Goal: Information Seeking & Learning: Learn about a topic

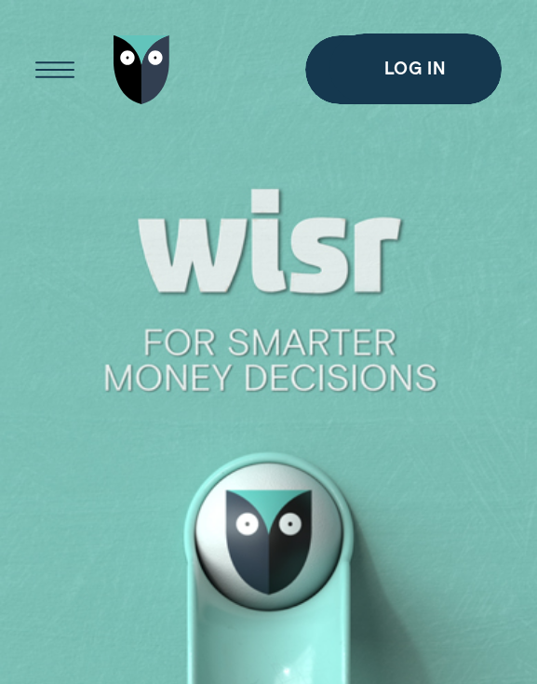
click at [47, 72] on div "Open Menu" at bounding box center [55, 69] width 97 height 97
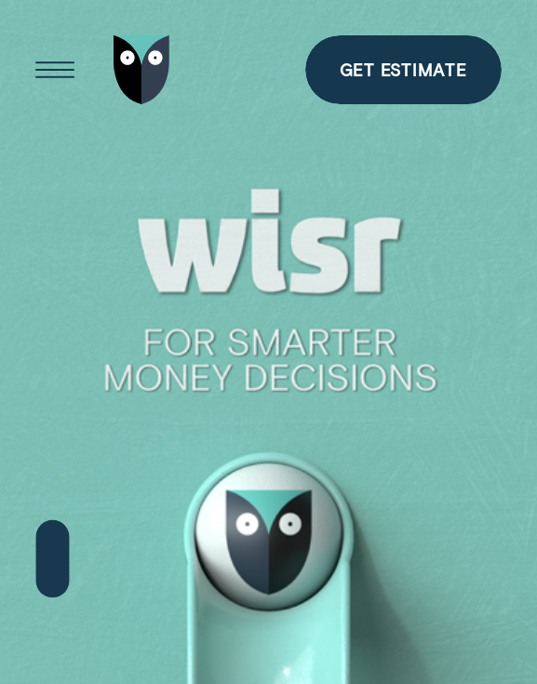
click at [52, 65] on div "Open Menu" at bounding box center [55, 69] width 97 height 97
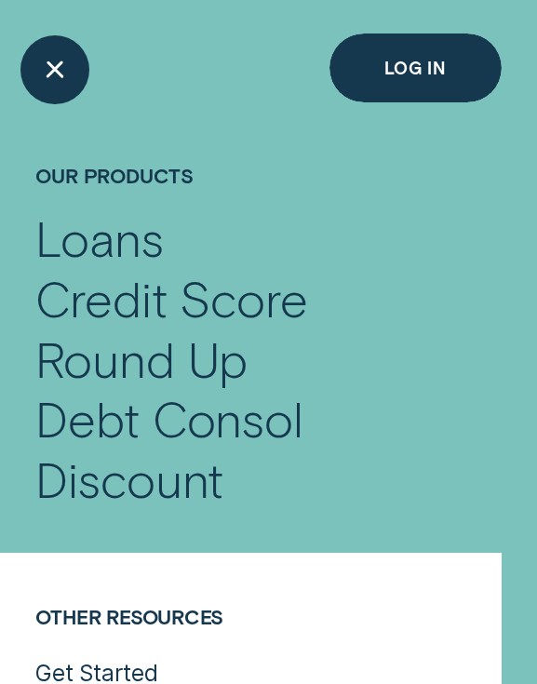
click at [128, 177] on h4 "Our Products" at bounding box center [267, 185] width 465 height 47
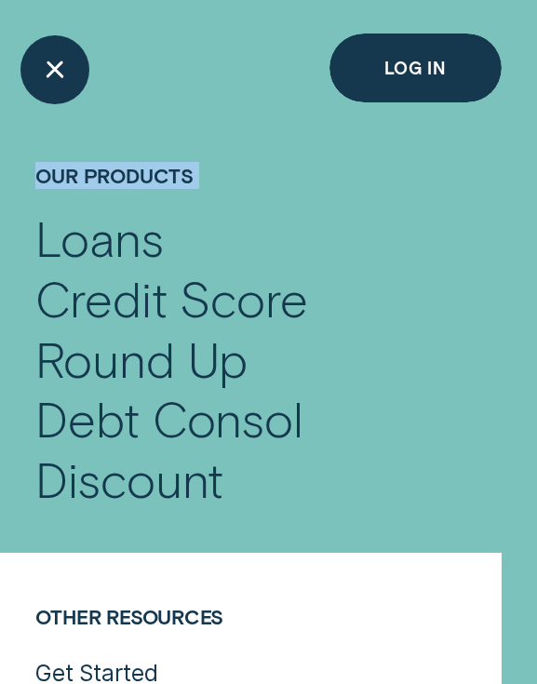
click at [128, 177] on h4 "Our Products" at bounding box center [267, 185] width 465 height 47
click at [169, 303] on div "Credit Score" at bounding box center [267, 299] width 465 height 61
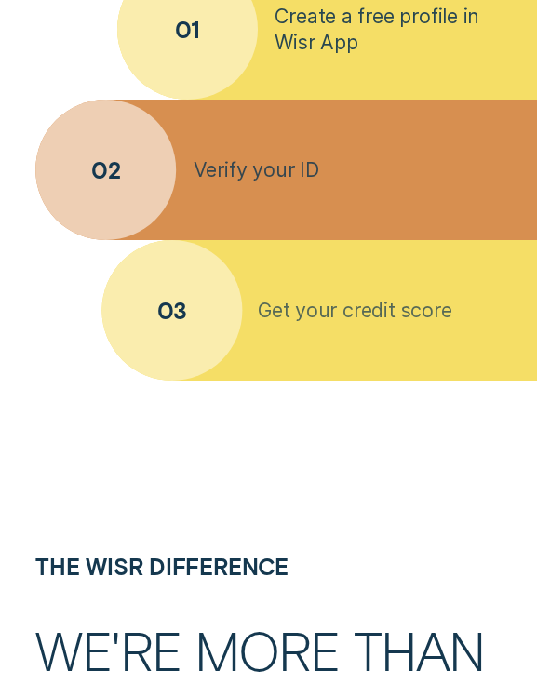
scroll to position [5136, 0]
